Goal: Information Seeking & Learning: Find specific page/section

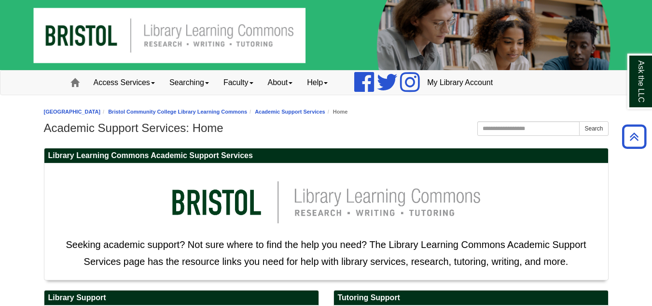
scroll to position [289, 0]
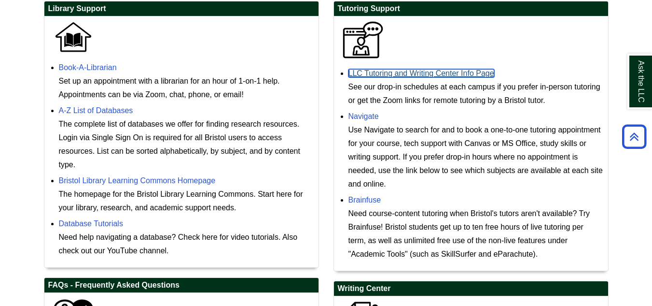
click at [431, 73] on link "LLC Tutoring and Writing Center Info Page" at bounding box center [422, 73] width 146 height 8
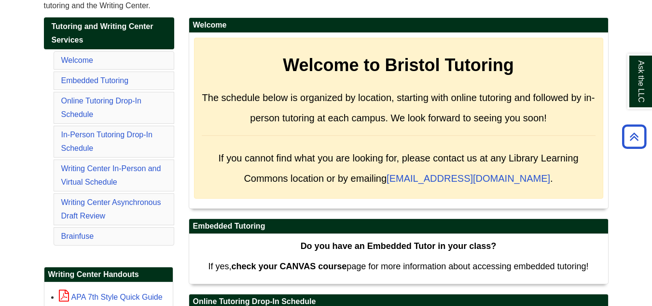
scroll to position [151, 0]
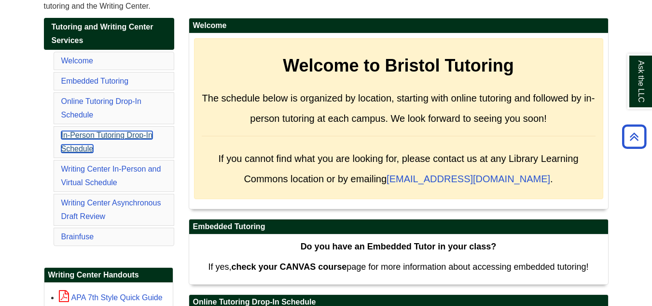
click at [116, 135] on link "In-Person Tutoring Drop-In Schedule" at bounding box center [106, 142] width 91 height 22
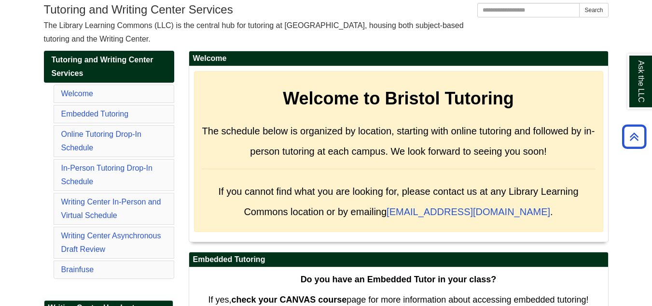
scroll to position [118, 0]
